Goal: Find contact information: Find contact information

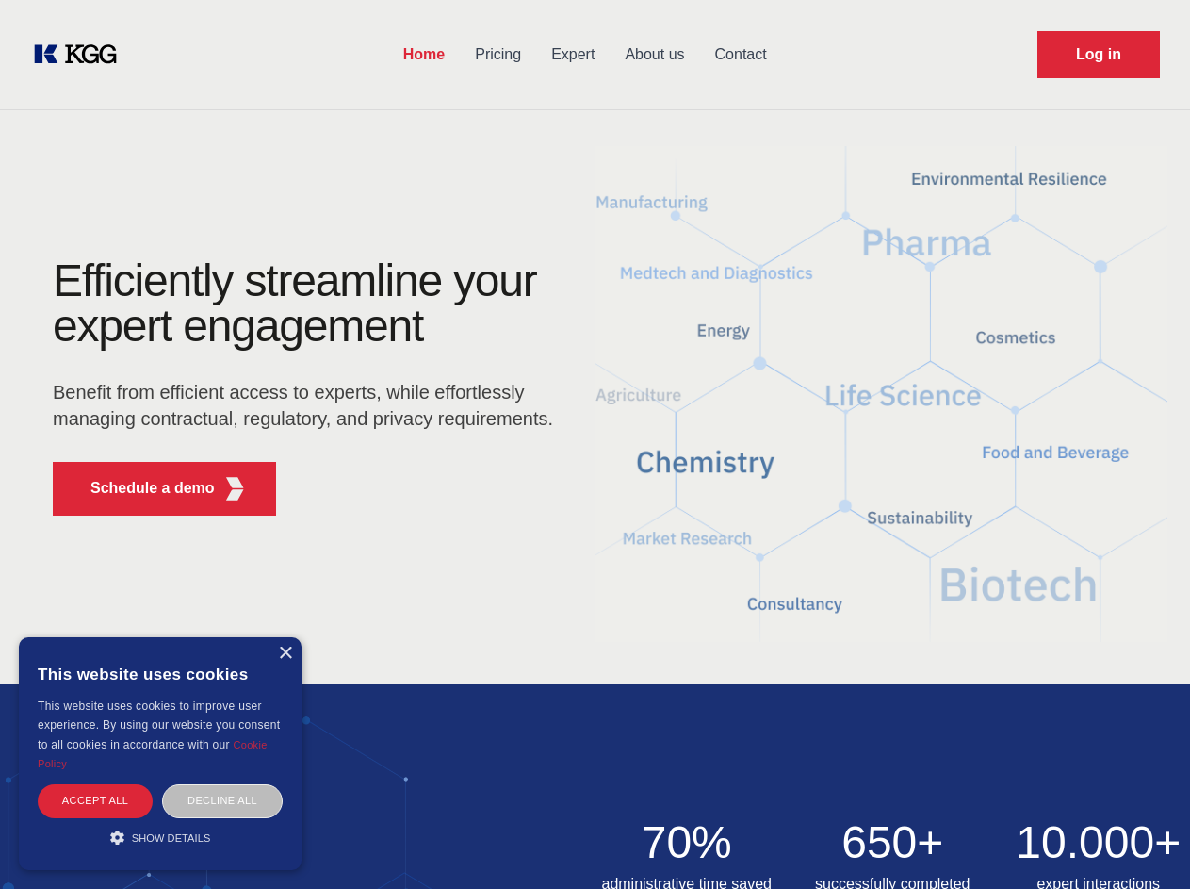
click at [595, 444] on div "Efficiently streamline your expert engagement Benefit from efficient access to …" at bounding box center [309, 394] width 573 height 272
click at [141, 488] on p "Schedule a demo" at bounding box center [152, 488] width 124 height 23
click at [285, 653] on div "× This website uses cookies This website uses cookies to improve user experienc…" at bounding box center [160, 753] width 283 height 233
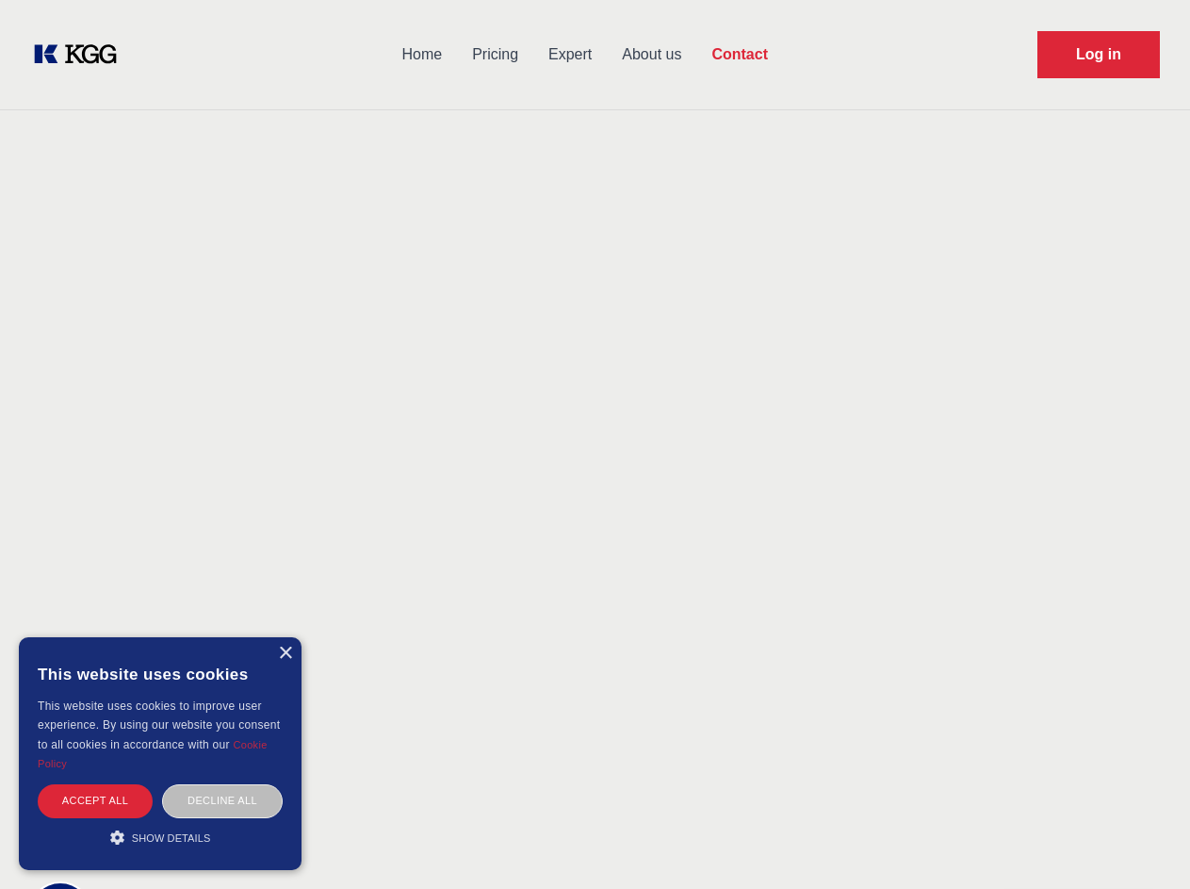
click at [95, 800] on div "Accept all" at bounding box center [95, 800] width 115 height 33
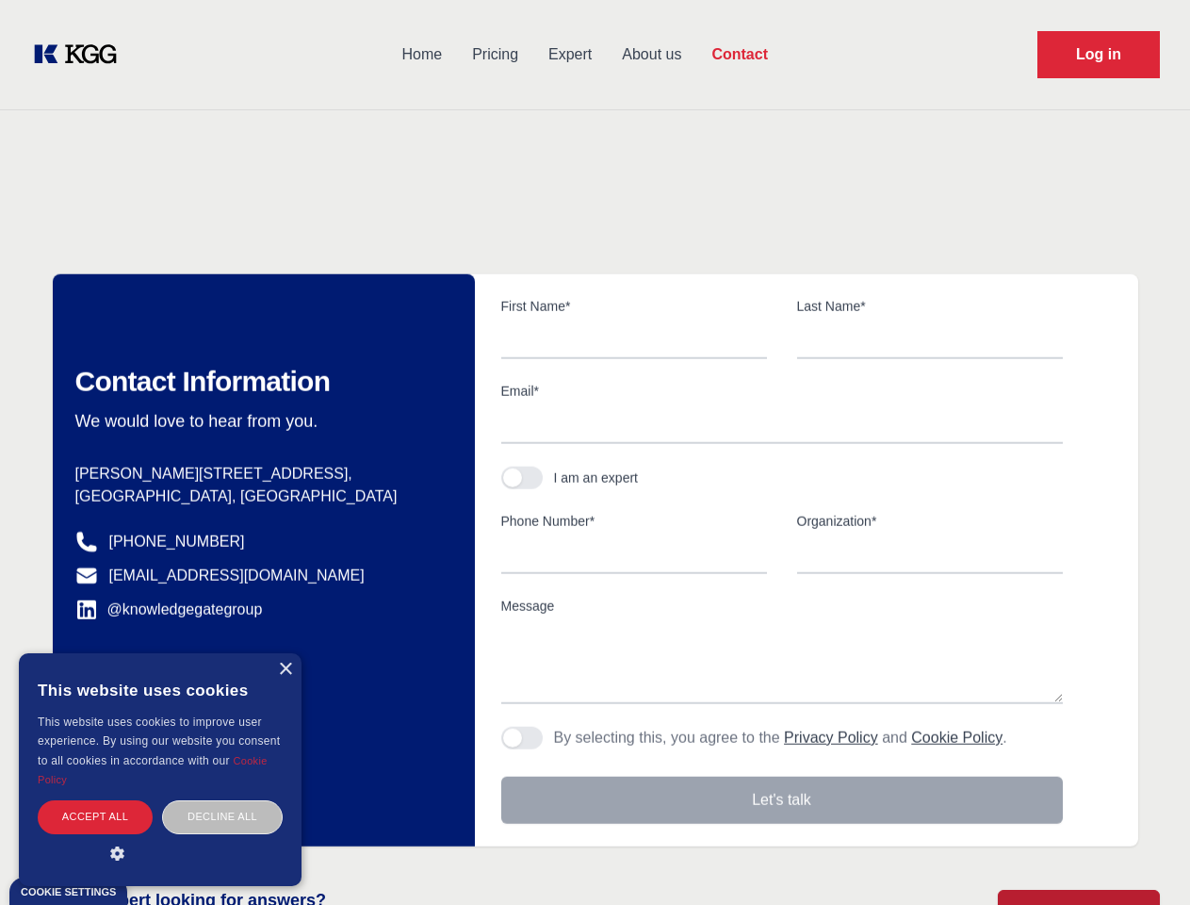
click at [222, 800] on div "Contact Information We would love to hear from you. Postal address [PERSON_NAME…" at bounding box center [264, 560] width 422 height 572
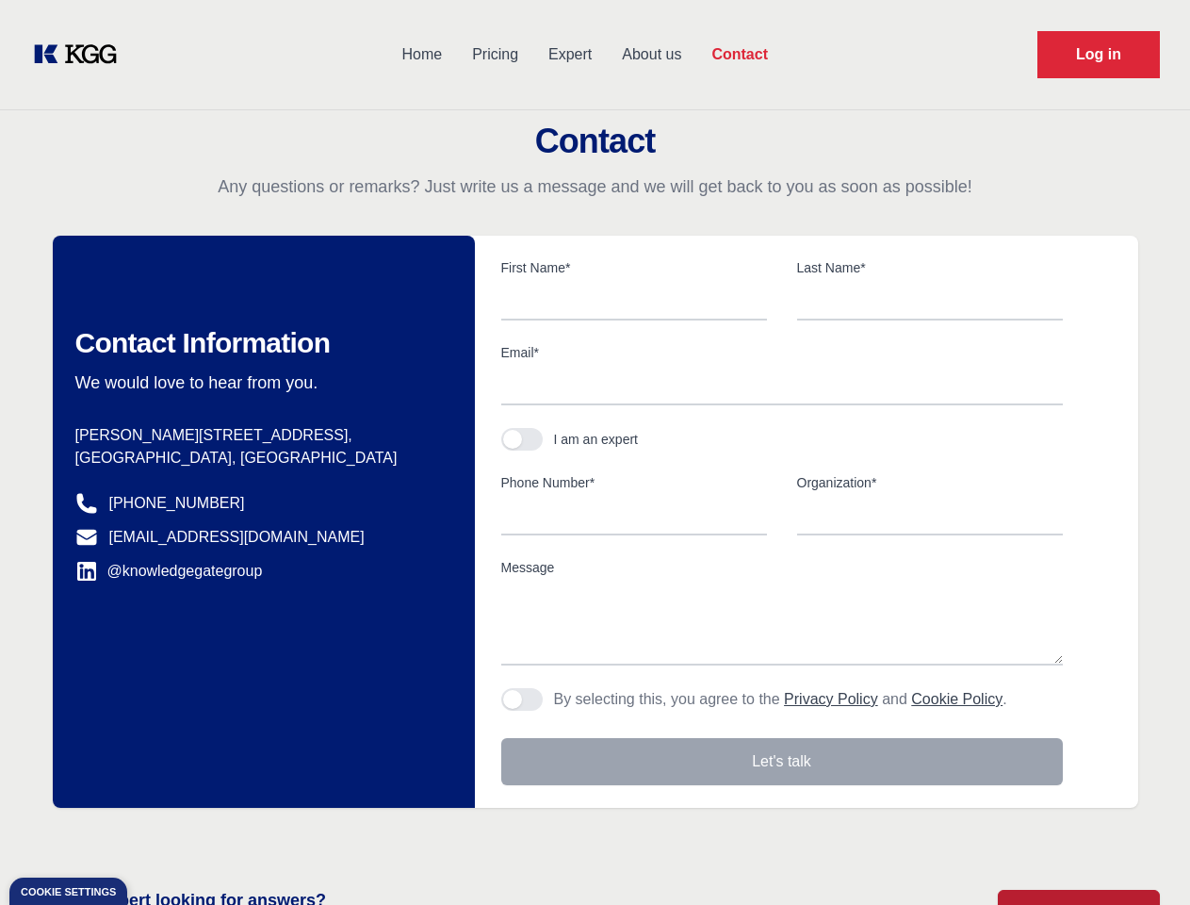
click at [160, 837] on main "Contact Any questions or remarks? Just write us a message and we will get back …" at bounding box center [595, 490] width 1190 height 981
